Goal: Task Accomplishment & Management: Use online tool/utility

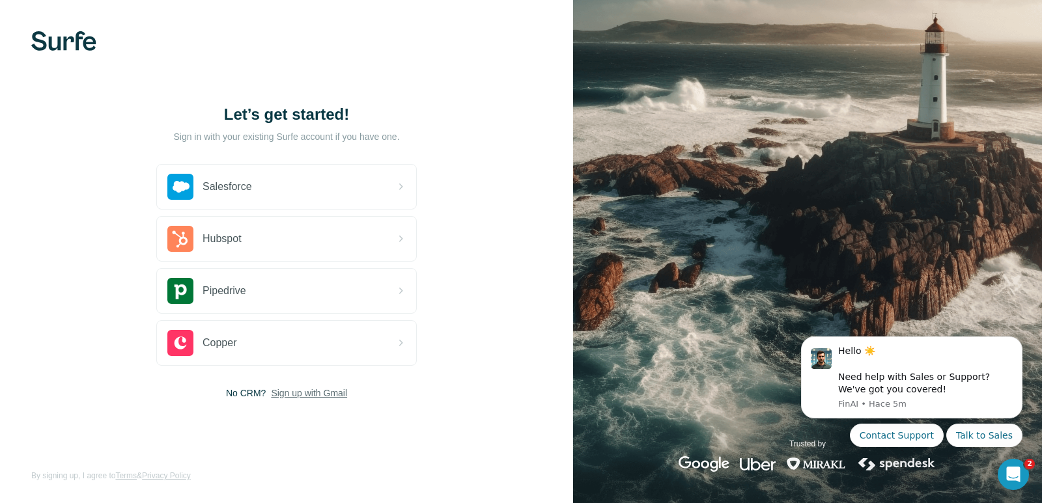
click at [300, 397] on span "Sign up with Gmail" at bounding box center [309, 393] width 76 height 13
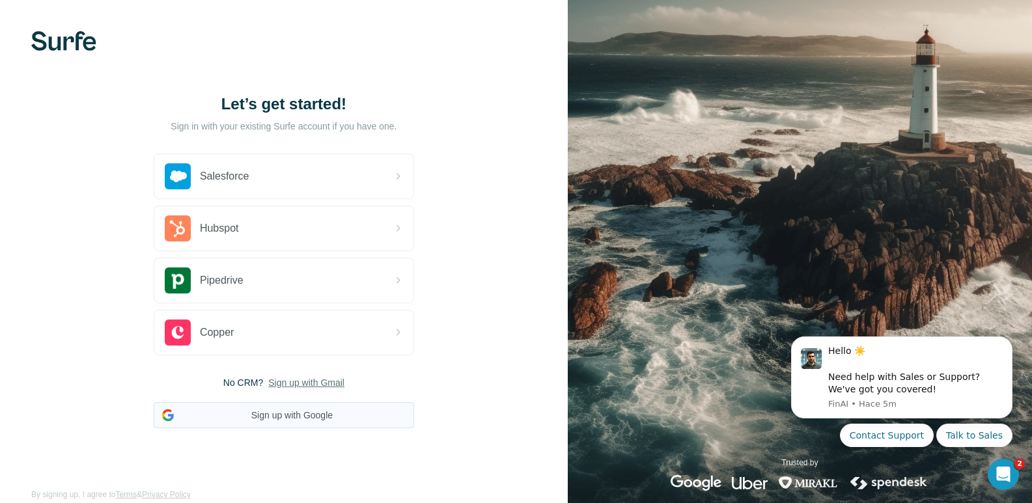
click at [336, 419] on button "Sign up with Google" at bounding box center [284, 416] width 261 height 26
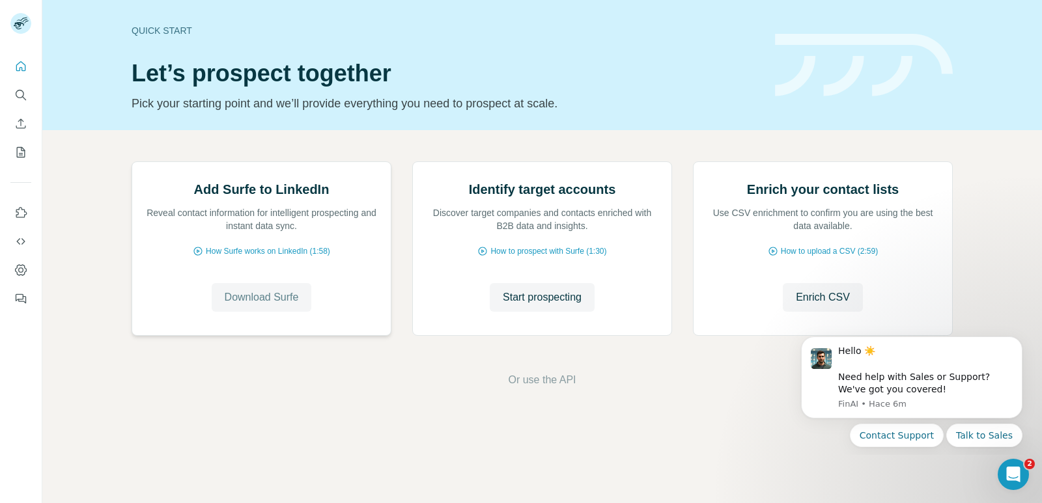
click at [255, 312] on button "Download Surfe" at bounding box center [262, 297] width 100 height 29
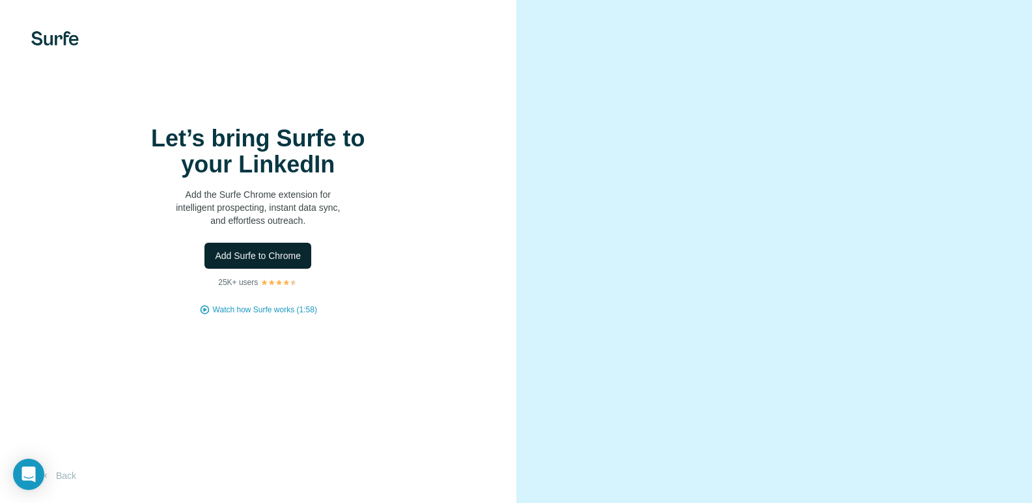
click at [266, 262] on span "Add Surfe to Chrome" at bounding box center [258, 255] width 86 height 13
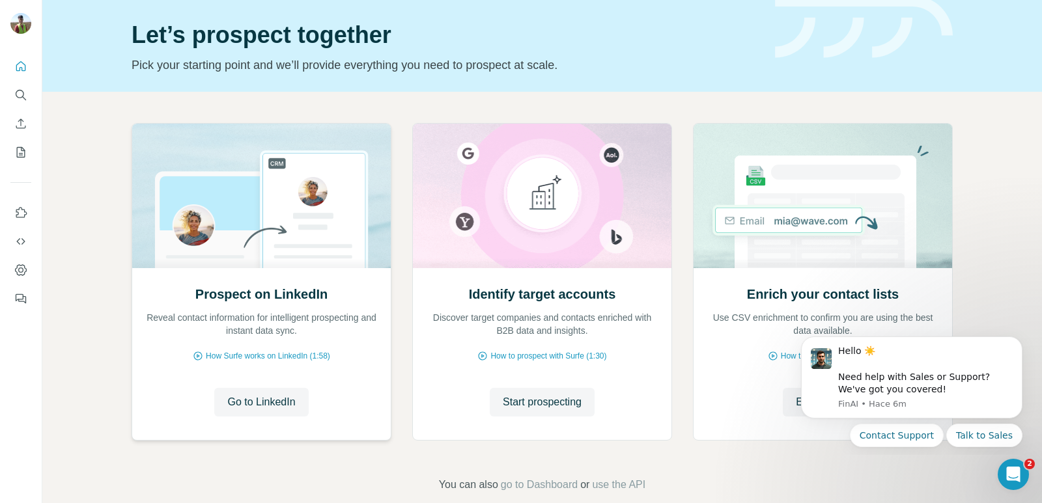
scroll to position [59, 0]
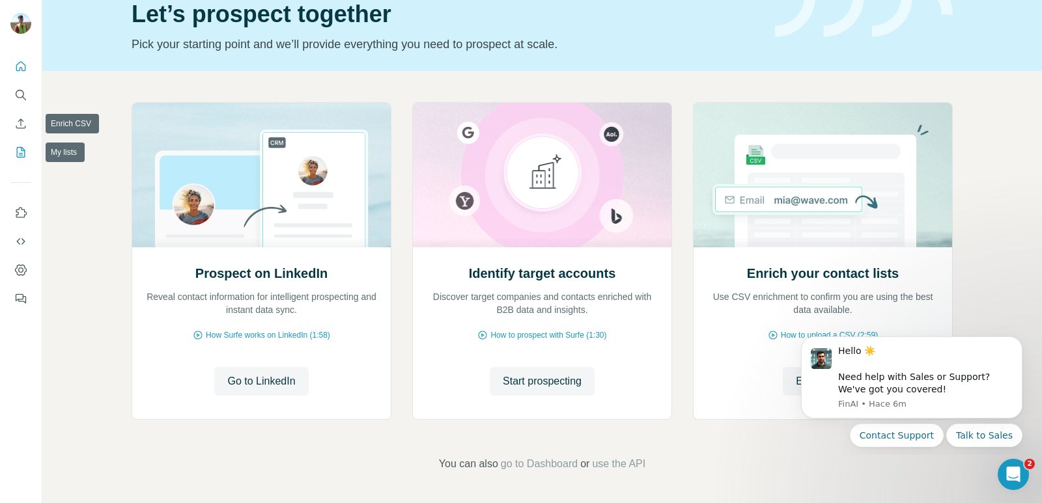
click at [25, 141] on button "My lists" at bounding box center [20, 152] width 21 height 23
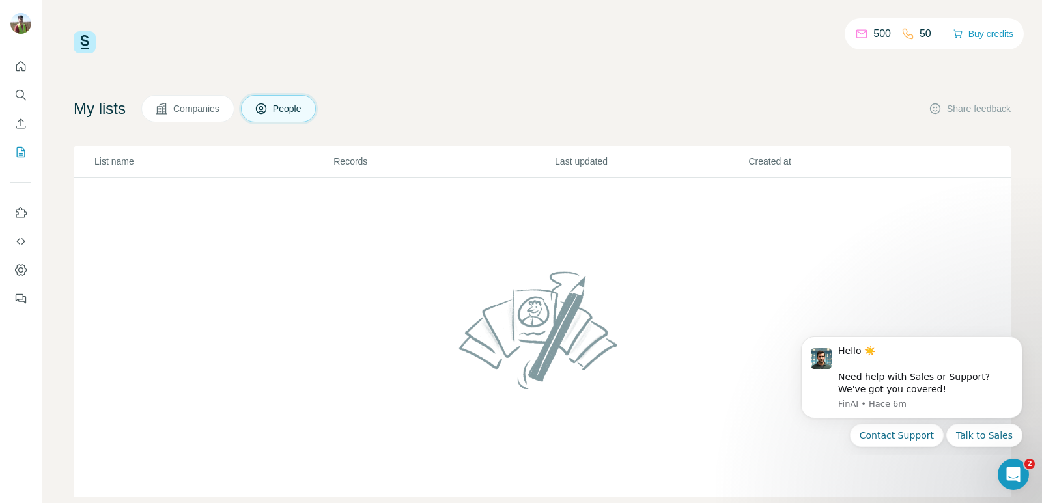
click at [184, 104] on span "Companies" at bounding box center [197, 108] width 48 height 13
